Goal: Task Accomplishment & Management: Use online tool/utility

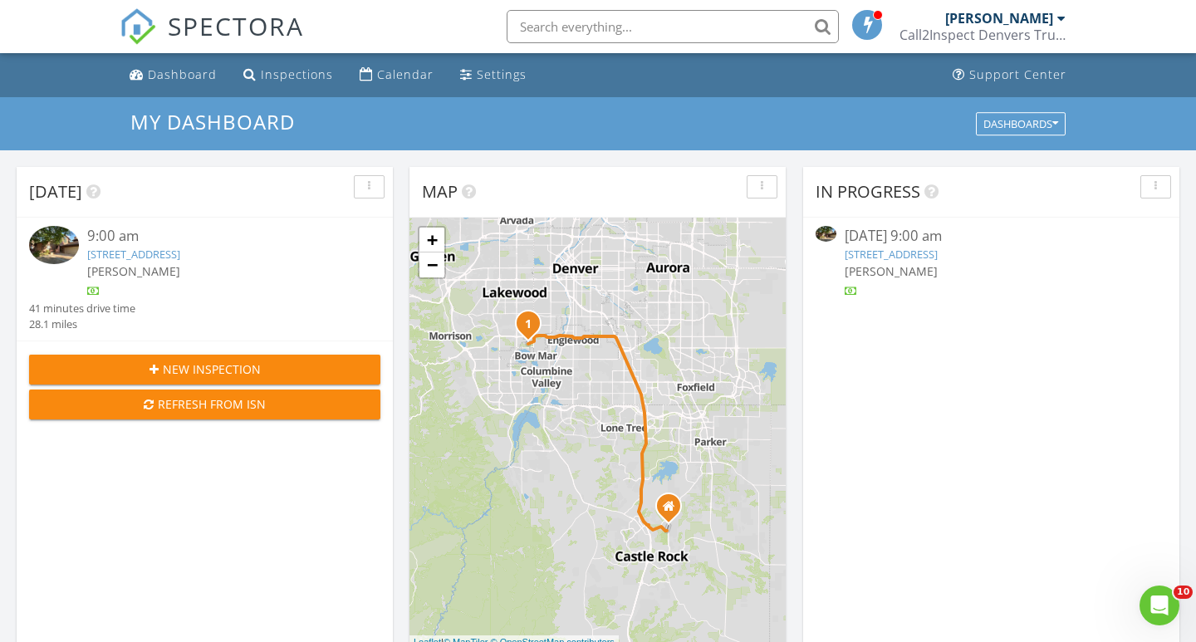
click at [180, 249] on link "5745 W Mansfield Ave Unit 265, Denver, CO 80235" at bounding box center [133, 254] width 93 height 15
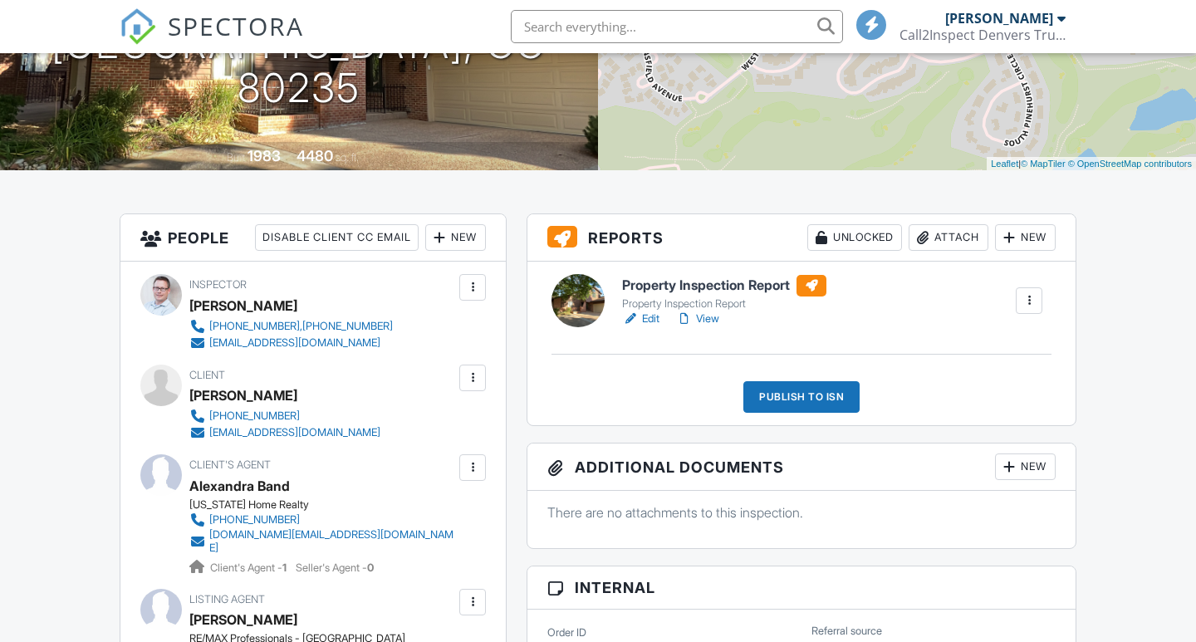
click at [669, 287] on h6 "Property Inspection Report" at bounding box center [724, 286] width 204 height 22
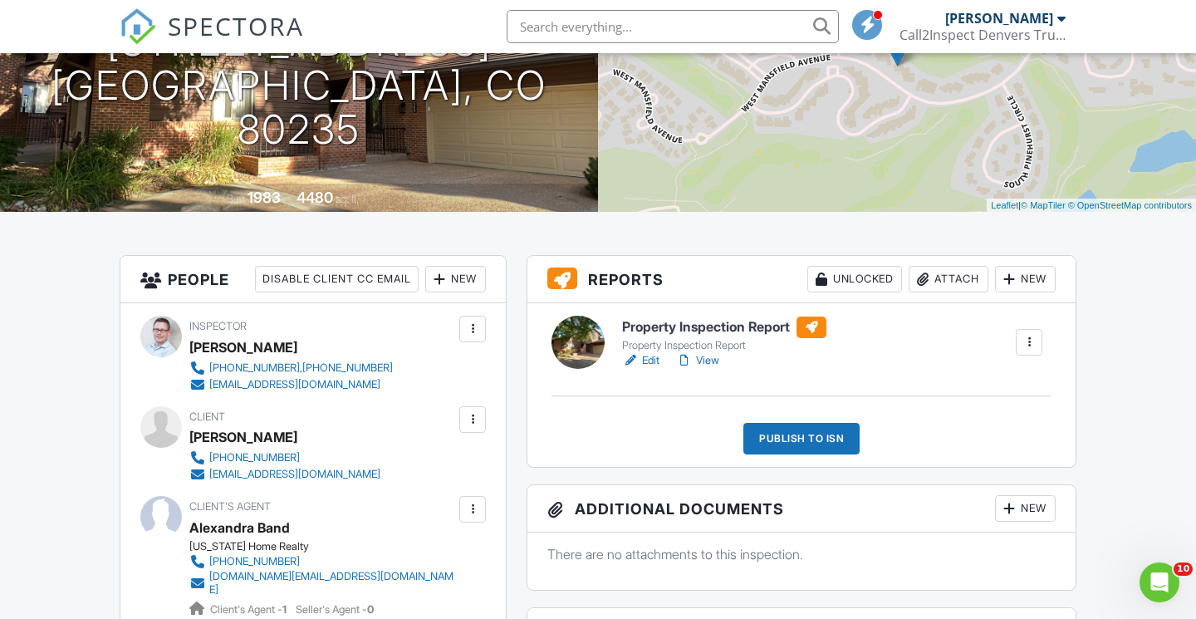
click at [1025, 283] on div "New" at bounding box center [1025, 279] width 61 height 27
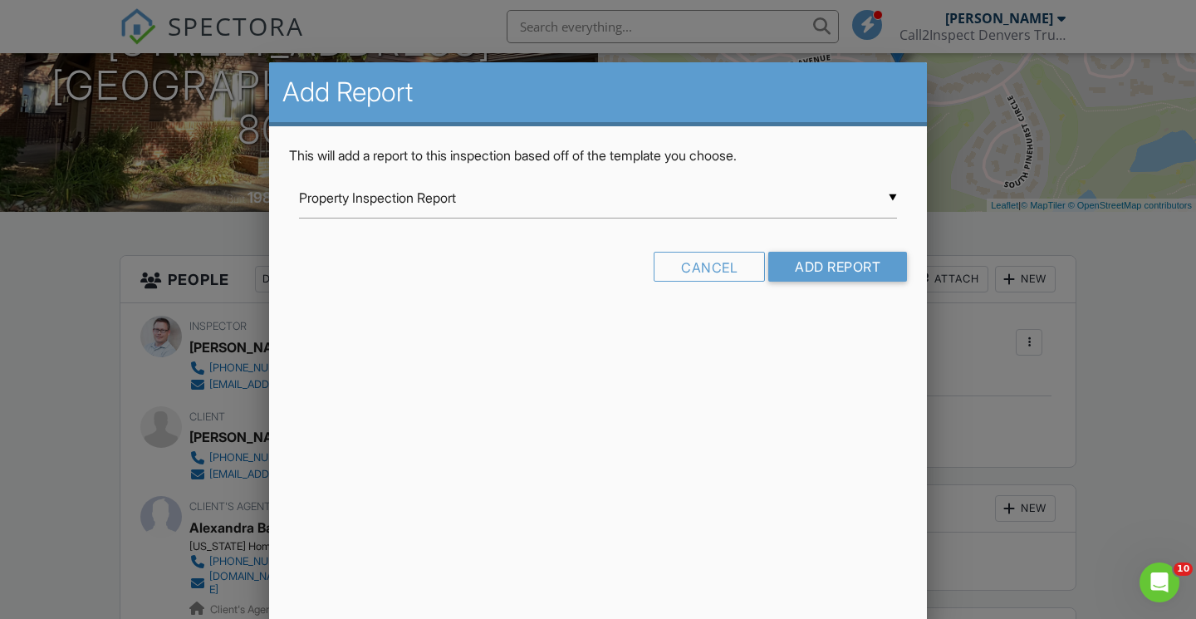
click at [891, 195] on input "Property Inspection Report" at bounding box center [598, 198] width 598 height 41
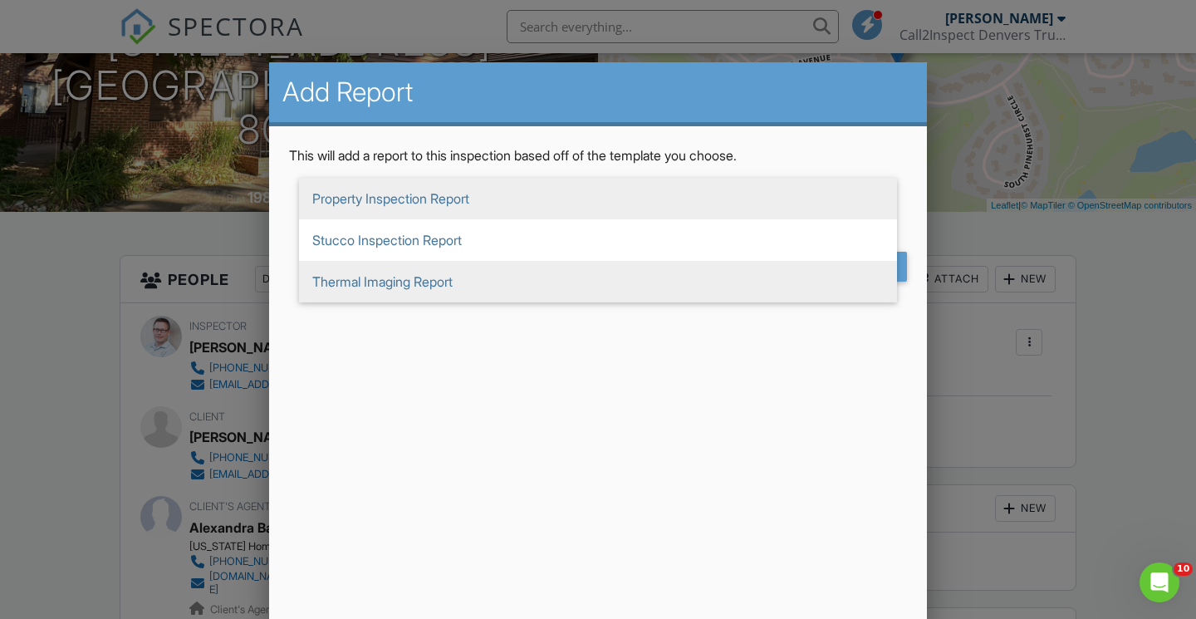
click at [416, 277] on span "Thermal Imaging Report" at bounding box center [598, 282] width 598 height 42
type input "Thermal Imaging Report"
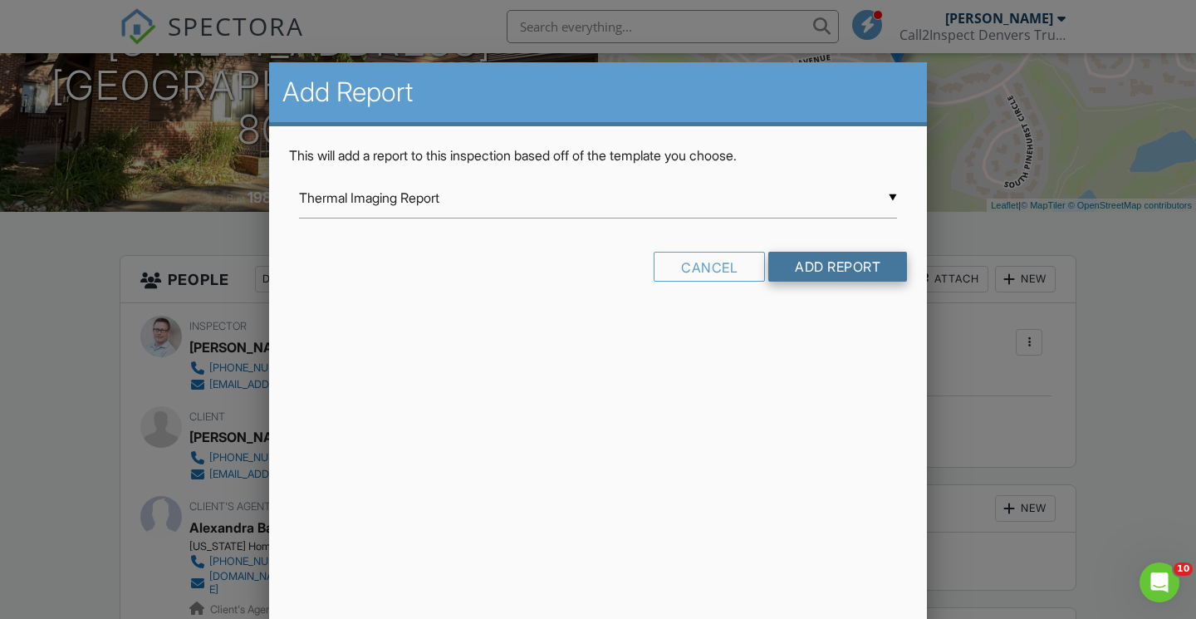
click at [842, 271] on input "Add Report" at bounding box center [837, 267] width 139 height 30
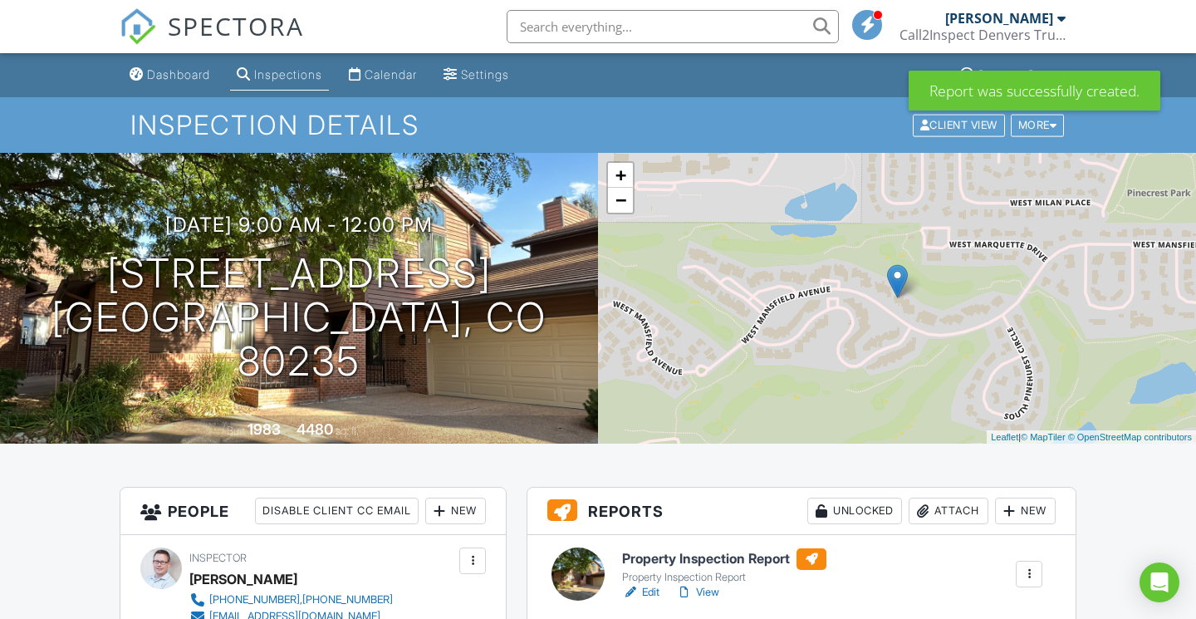
scroll to position [271, 0]
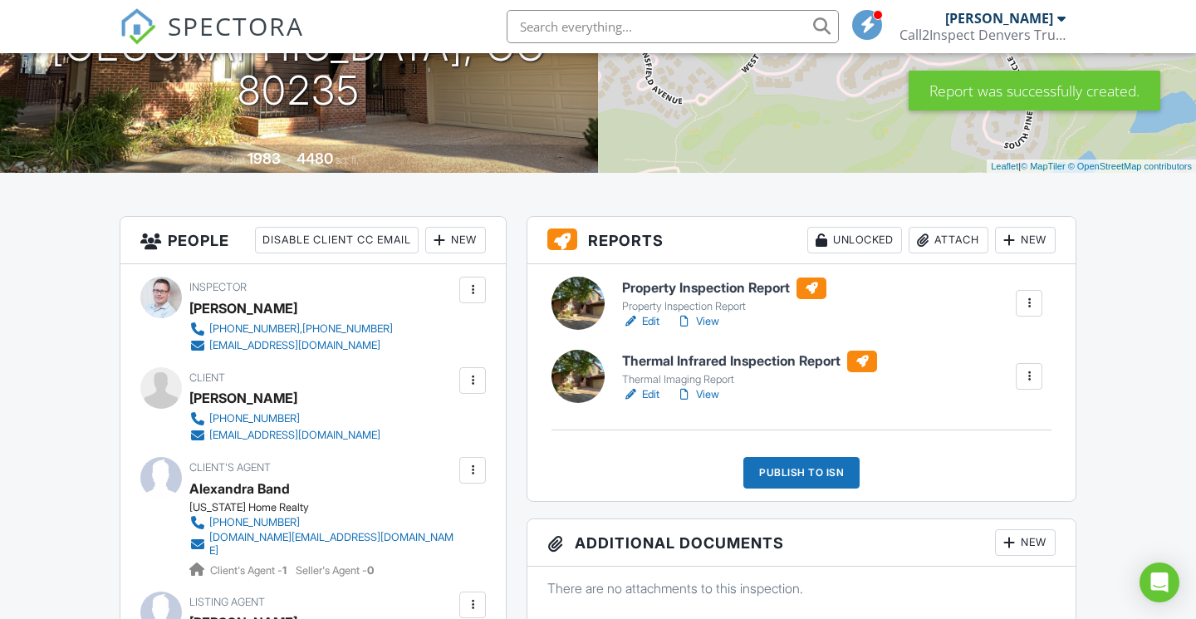
click at [743, 362] on h6 "Thermal Infrared Inspection Report" at bounding box center [749, 362] width 255 height 22
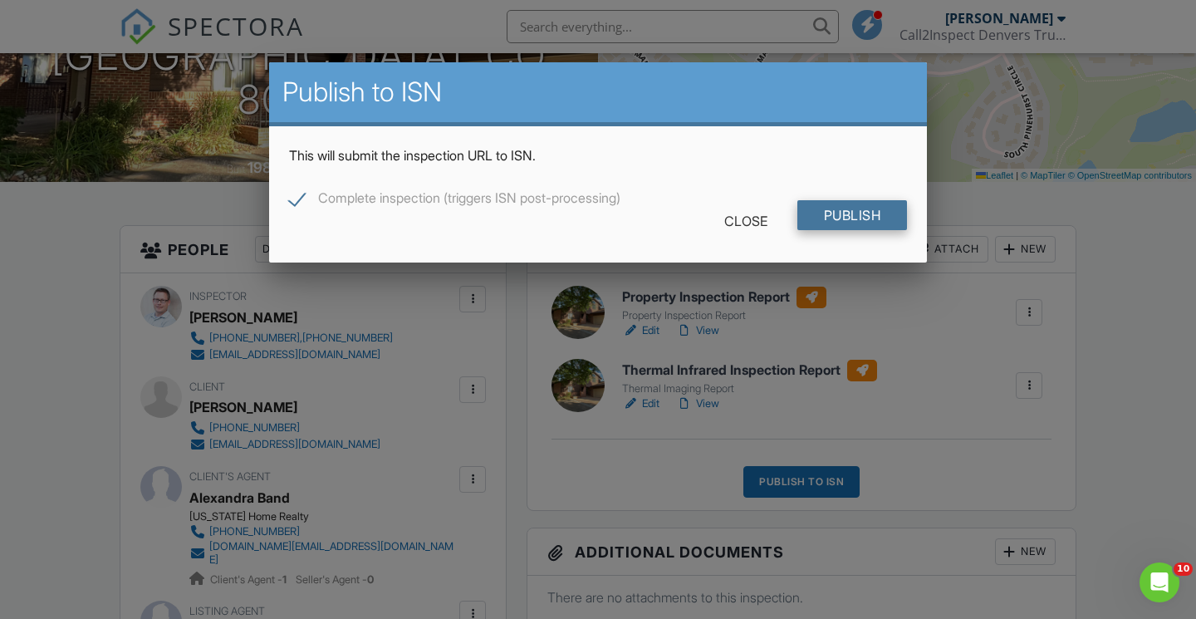
click at [839, 217] on input "Publish" at bounding box center [852, 215] width 110 height 30
